Goal: Navigation & Orientation: Find specific page/section

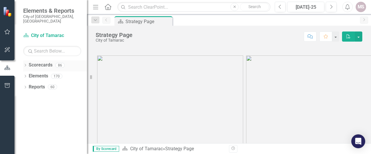
click at [24, 64] on icon "Dropdown" at bounding box center [25, 65] width 4 height 3
click at [30, 74] on icon "Dropdown" at bounding box center [28, 75] width 4 height 3
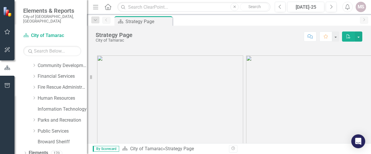
scroll to position [65, 0]
click at [35, 107] on icon "Dropdown" at bounding box center [34, 108] width 4 height 3
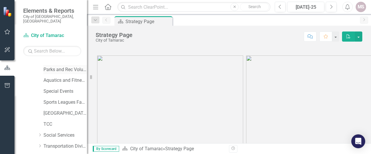
scroll to position [123, 0]
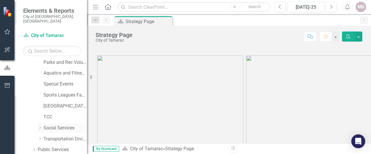
click at [50, 125] on link "Social Services" at bounding box center [64, 128] width 43 height 7
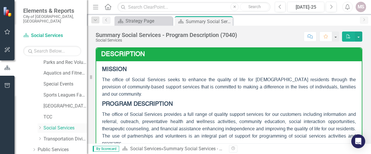
click at [40, 126] on icon "Dropdown" at bounding box center [40, 127] width 4 height 3
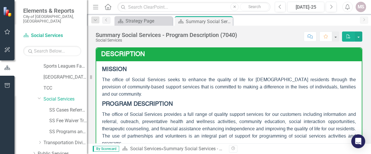
scroll to position [94, 0]
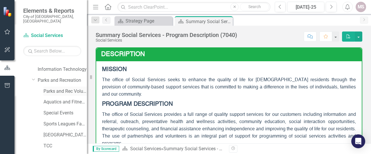
click at [67, 88] on link "Parks and Rec Volunteers" at bounding box center [64, 91] width 43 height 7
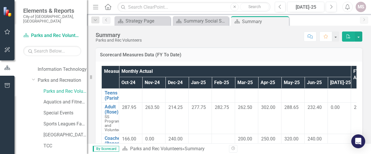
click at [345, 34] on button "PDF" at bounding box center [348, 37] width 13 height 10
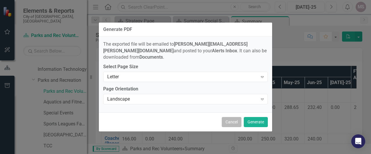
click at [227, 118] on button "Cancel" at bounding box center [232, 122] width 20 height 10
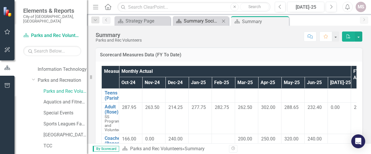
click at [211, 24] on div "Summary Social Services - Program Description (7040)" at bounding box center [202, 20] width 36 height 7
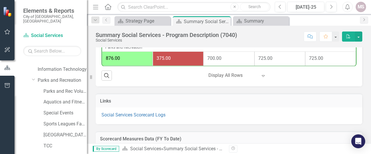
scroll to position [435, 0]
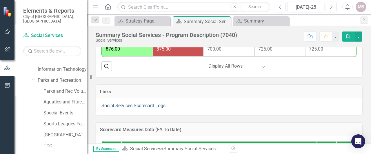
click at [125, 106] on link "Social Services Scorecard Logs" at bounding box center [133, 106] width 64 height 6
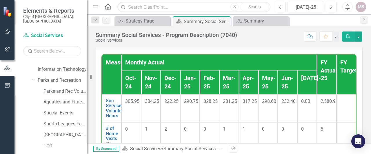
scroll to position [348, 0]
